Goal: Communication & Community: Share content

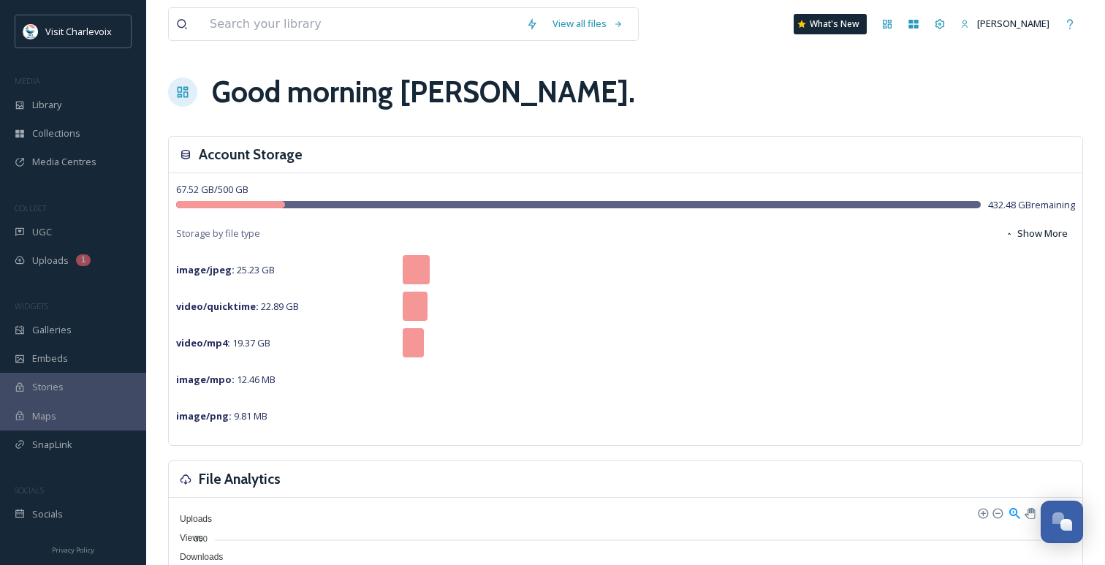
scroll to position [4750, 0]
click at [42, 235] on span "UGC" at bounding box center [42, 232] width 20 height 14
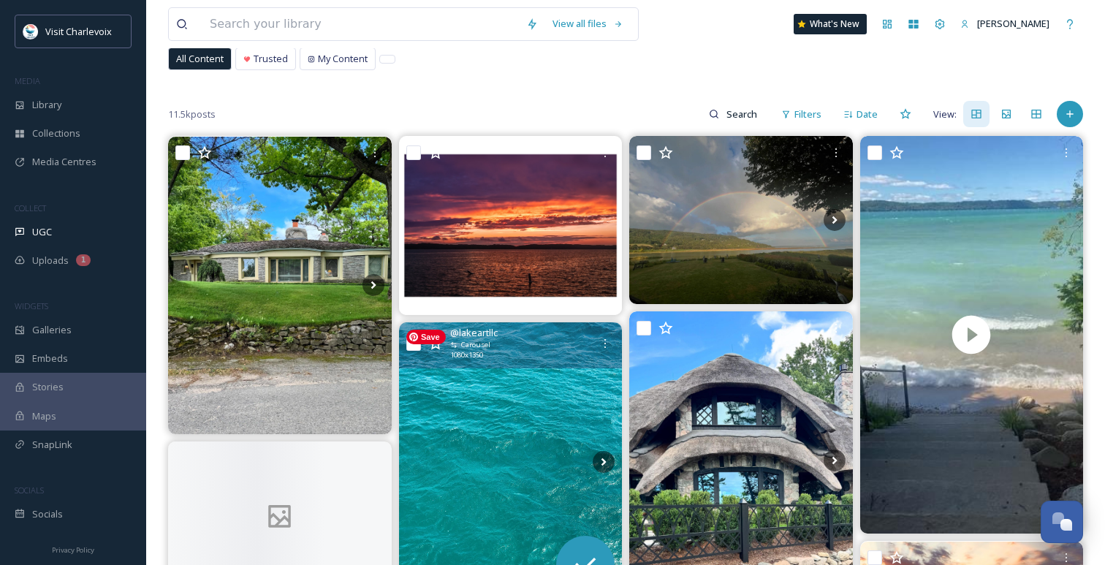
scroll to position [91, 0]
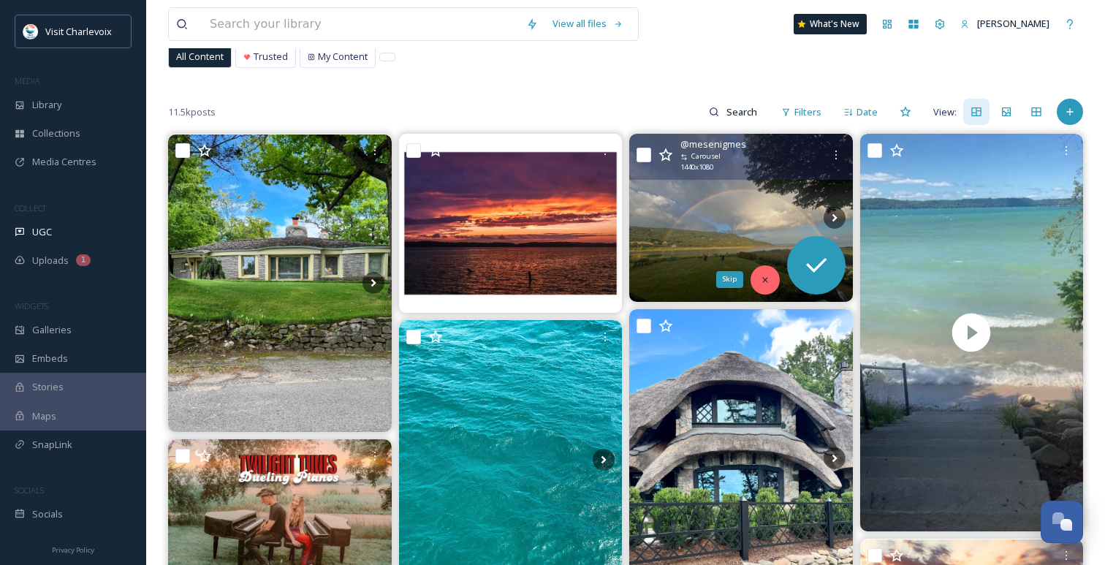
click at [762, 280] on icon at bounding box center [765, 280] width 10 height 10
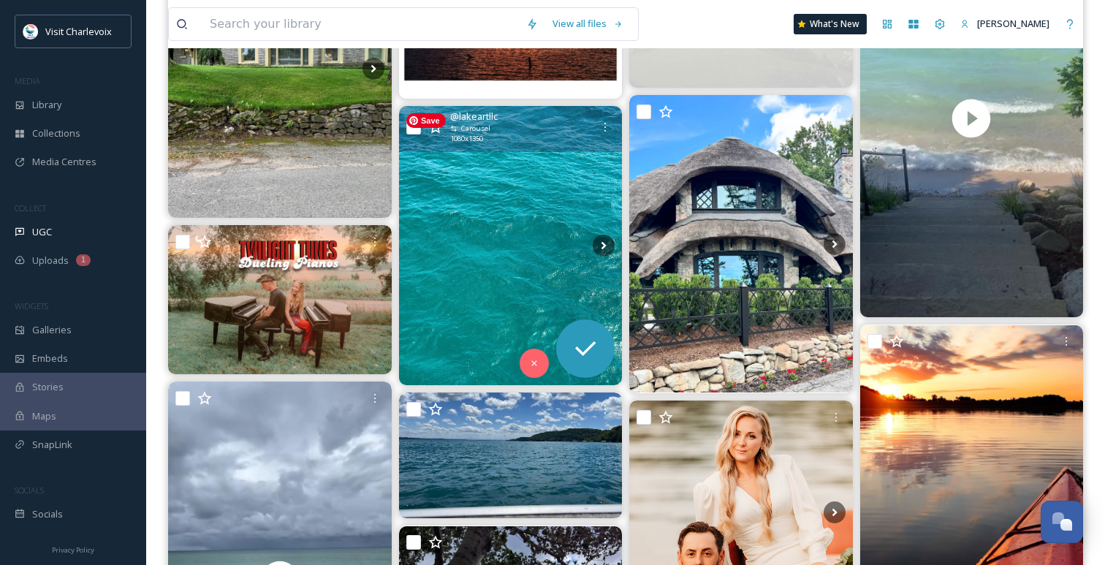
scroll to position [345, 0]
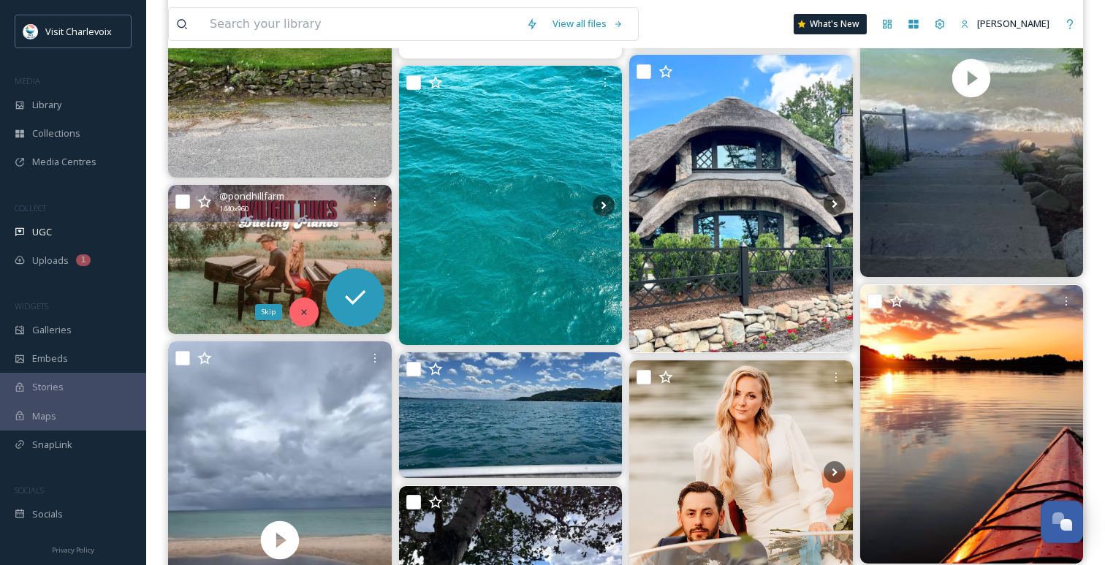
click at [305, 303] on div "Skip" at bounding box center [303, 311] width 29 height 29
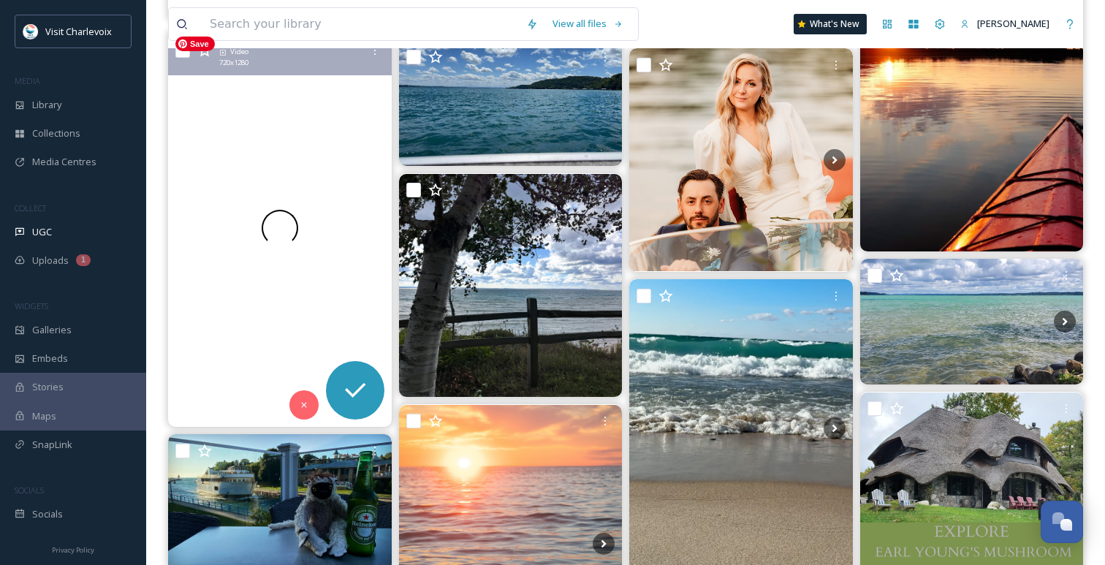
scroll to position [663, 0]
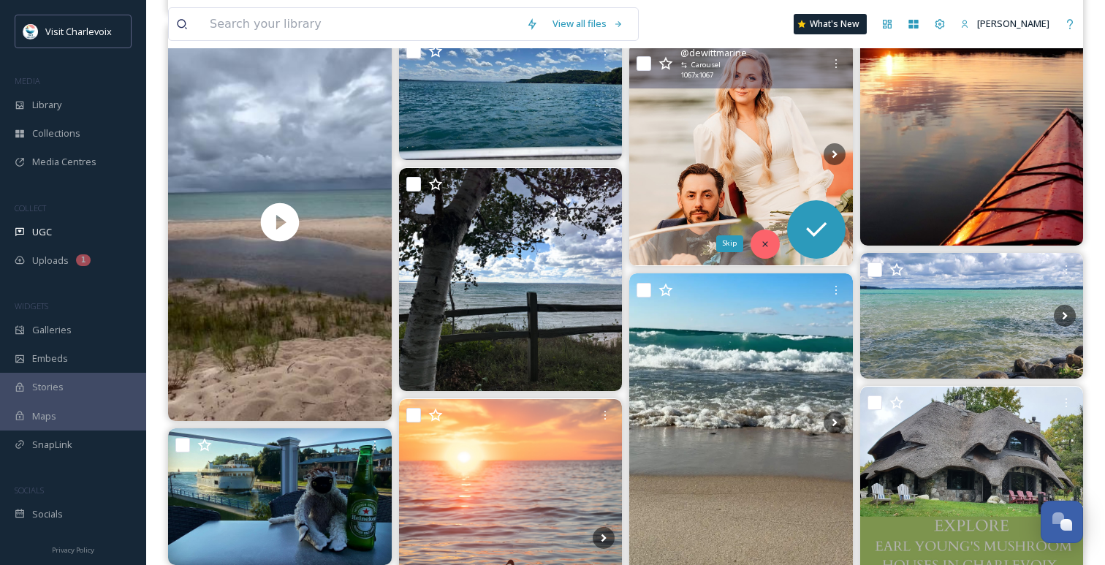
click at [758, 235] on div "Skip" at bounding box center [764, 243] width 29 height 29
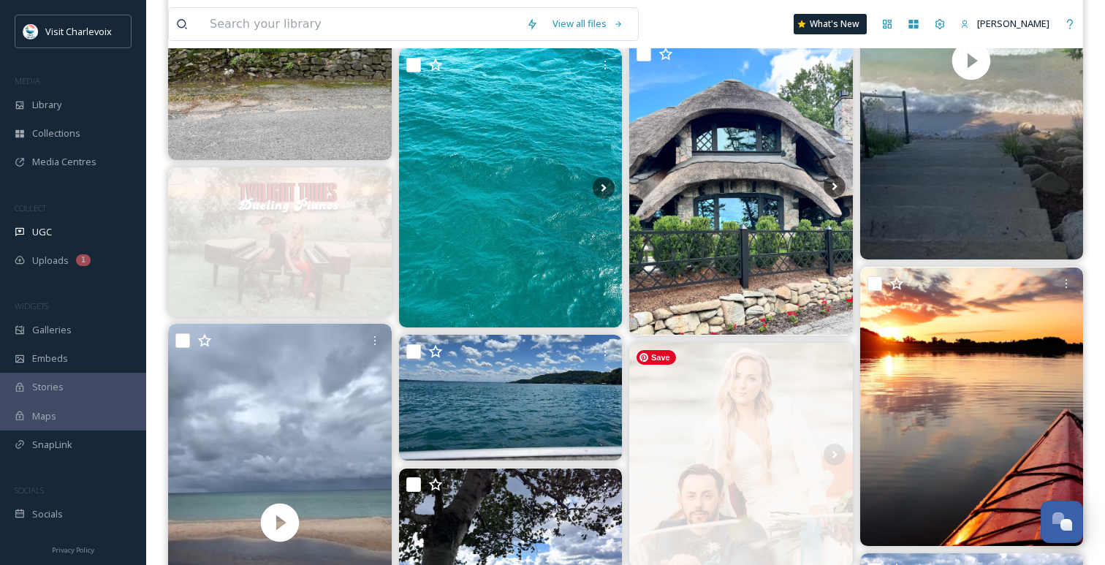
scroll to position [333, 0]
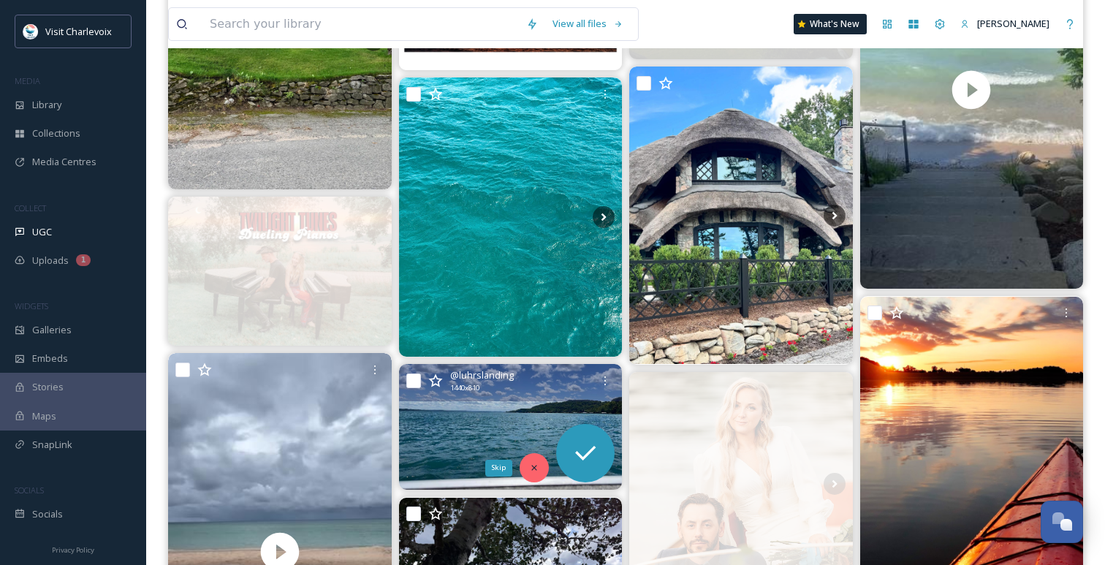
click at [533, 464] on icon at bounding box center [534, 468] width 10 height 10
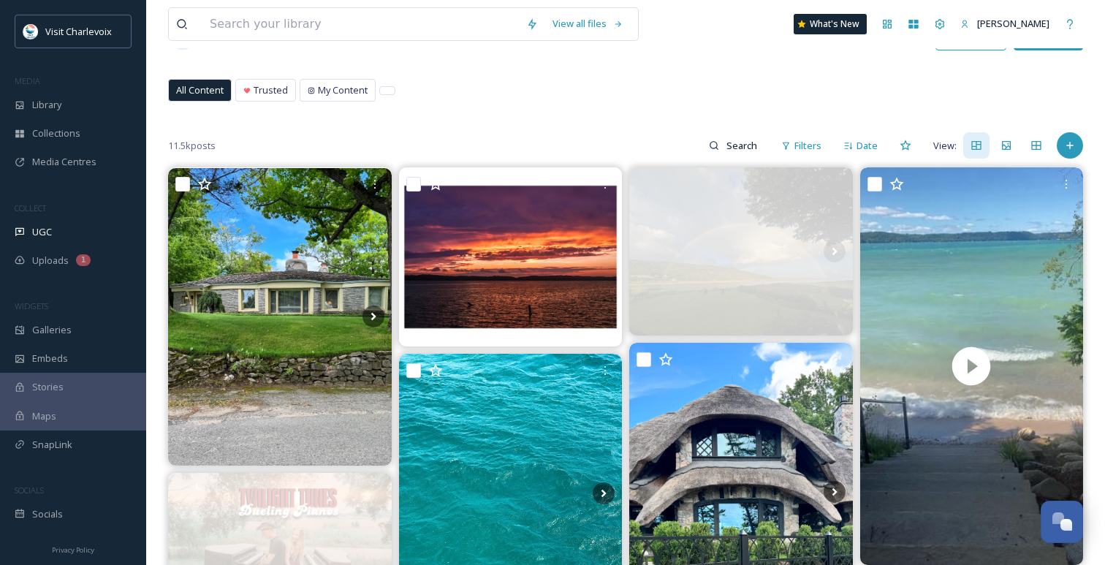
scroll to position [27, 0]
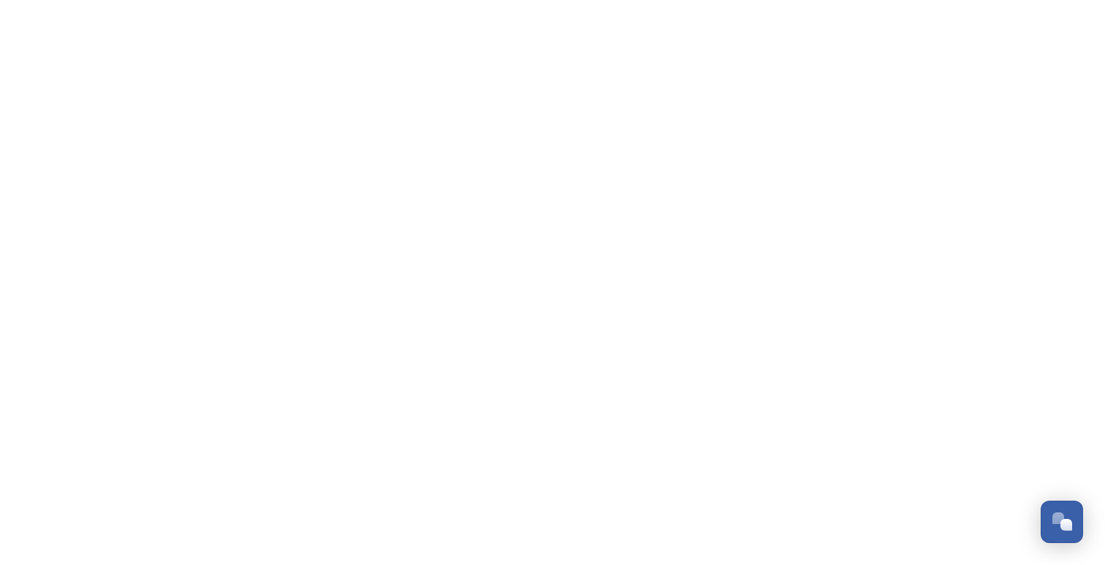
scroll to position [4750, 0]
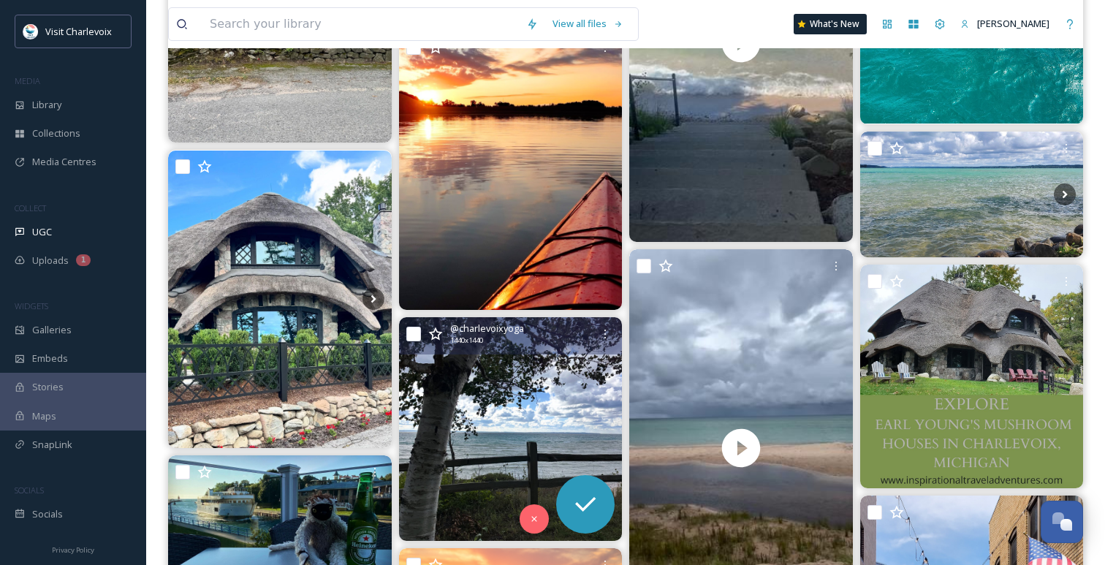
scroll to position [373, 0]
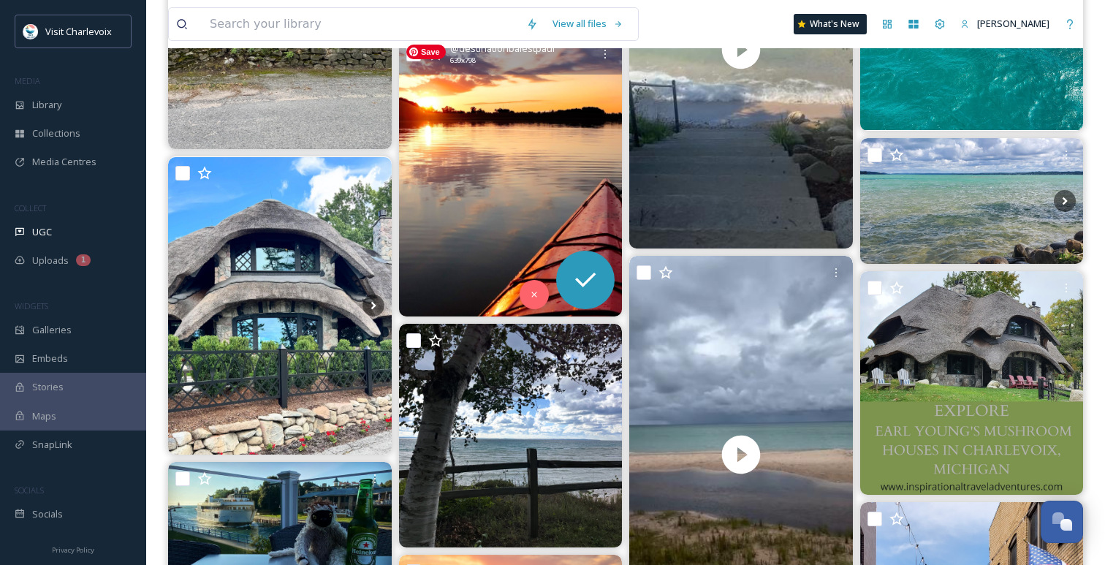
click at [509, 214] on img at bounding box center [511, 176] width 224 height 279
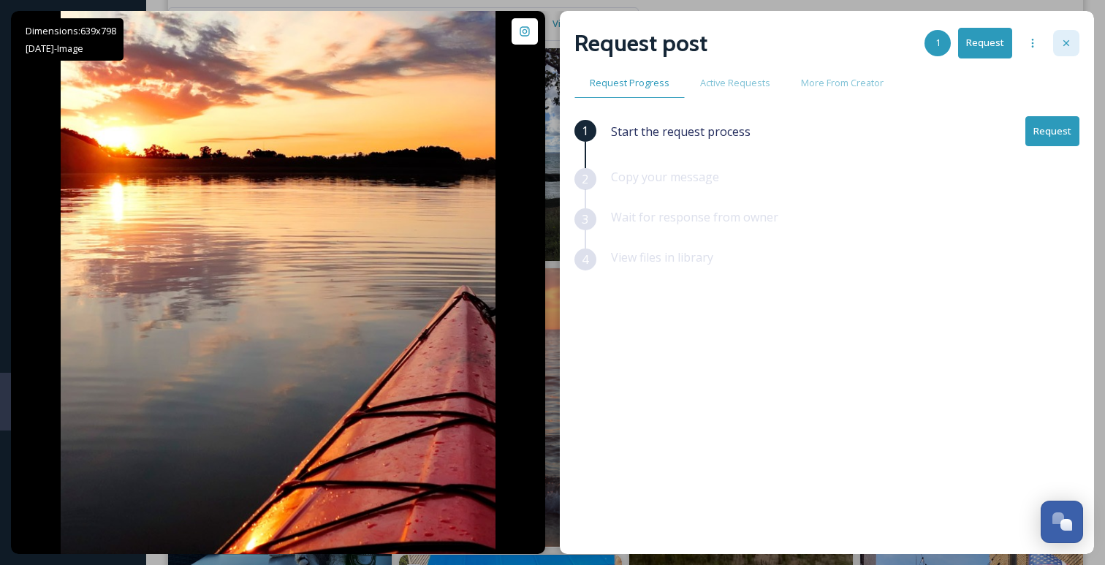
click at [1066, 42] on icon at bounding box center [1066, 43] width 6 height 6
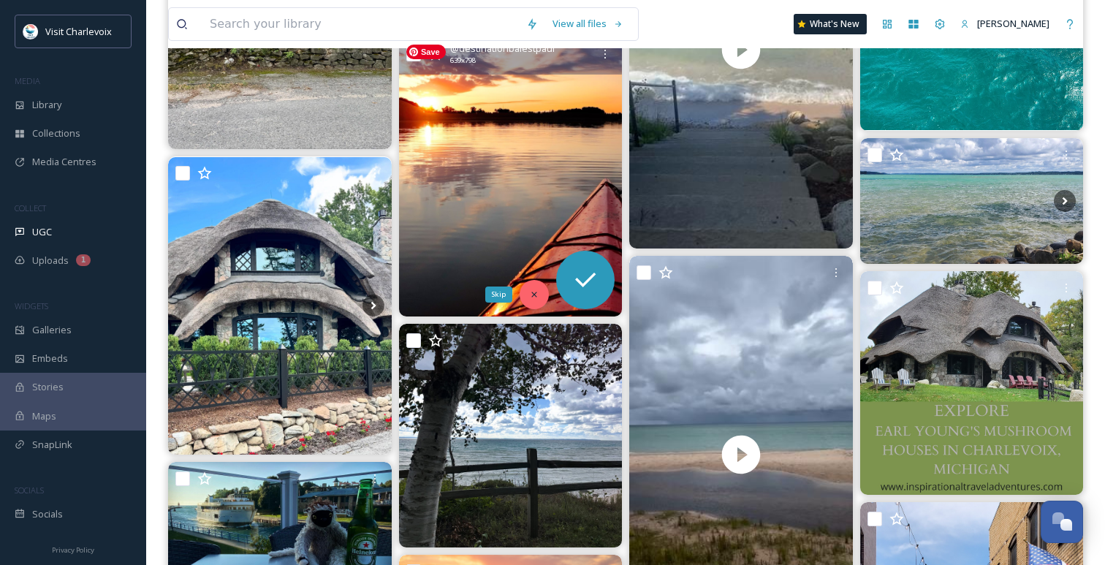
click at [531, 294] on icon at bounding box center [534, 294] width 10 height 10
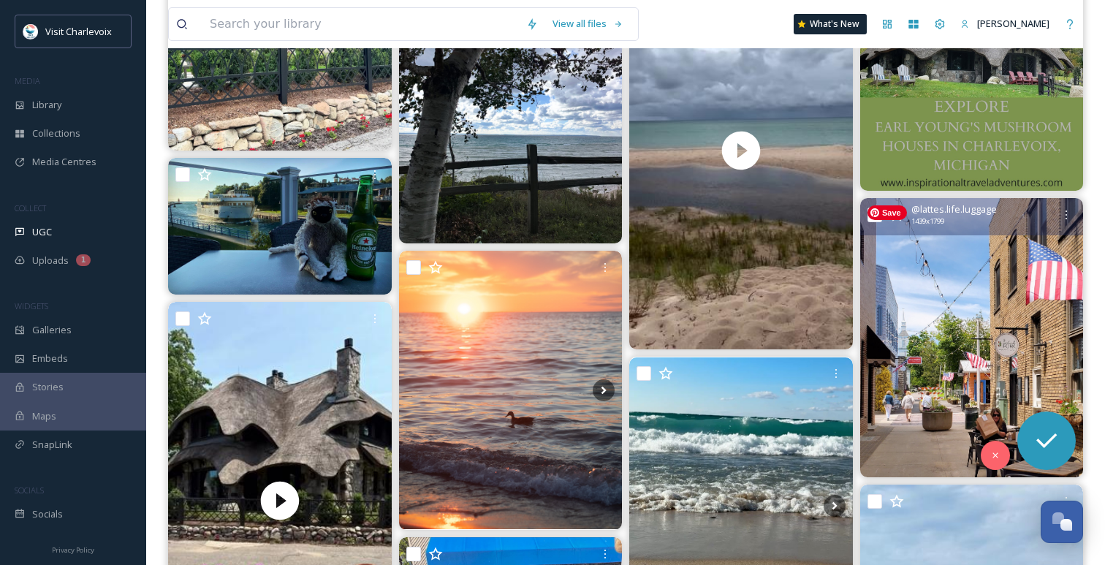
scroll to position [658, 0]
